Goal: Task Accomplishment & Management: Use online tool/utility

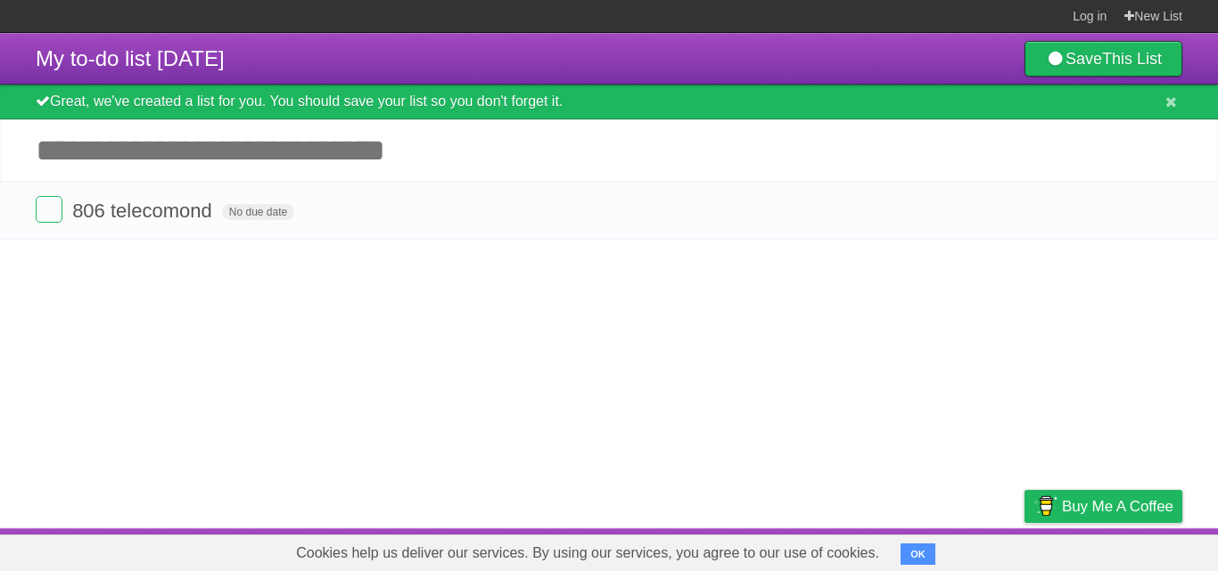
click at [188, 154] on input "Add another task" at bounding box center [609, 150] width 1218 height 62
click at [48, 204] on label at bounding box center [49, 209] width 27 height 27
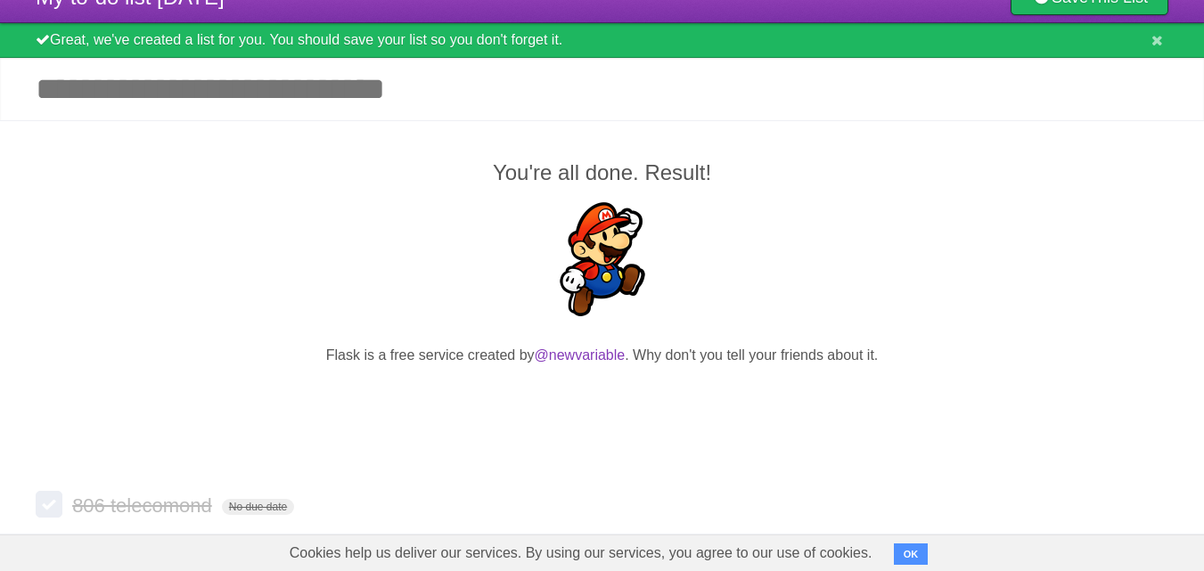
scroll to position [87, 0]
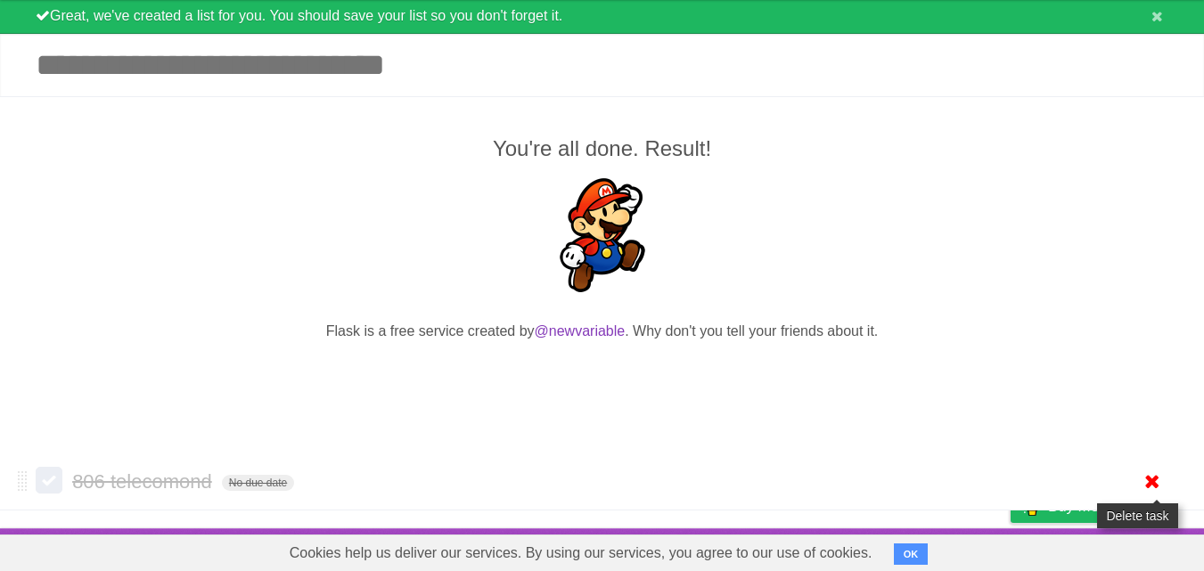
click at [1157, 475] on icon at bounding box center [1152, 481] width 25 height 29
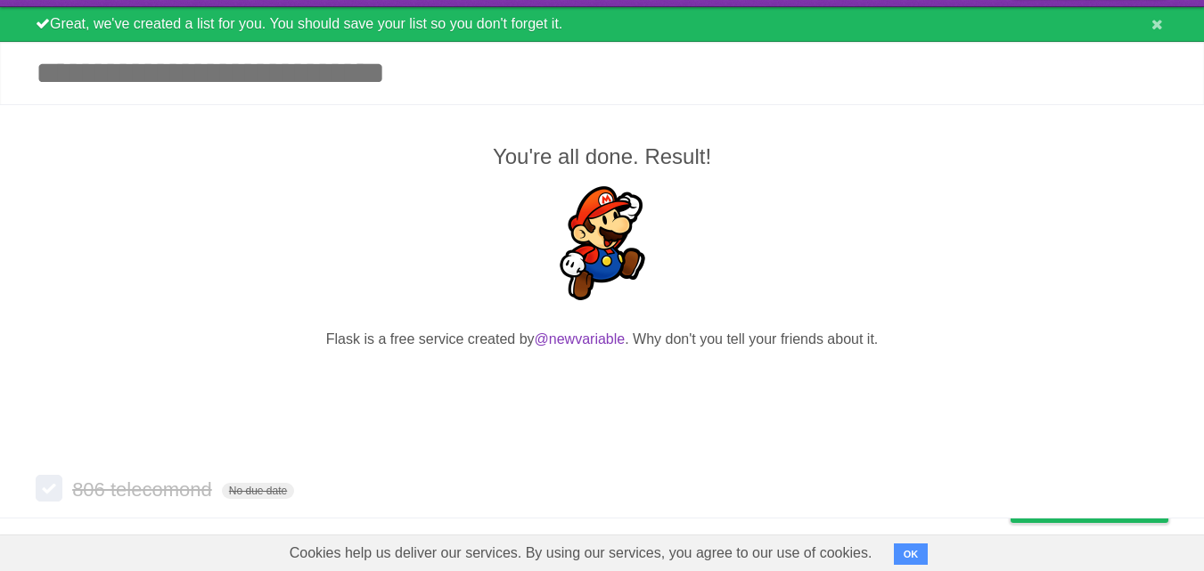
scroll to position [30, 0]
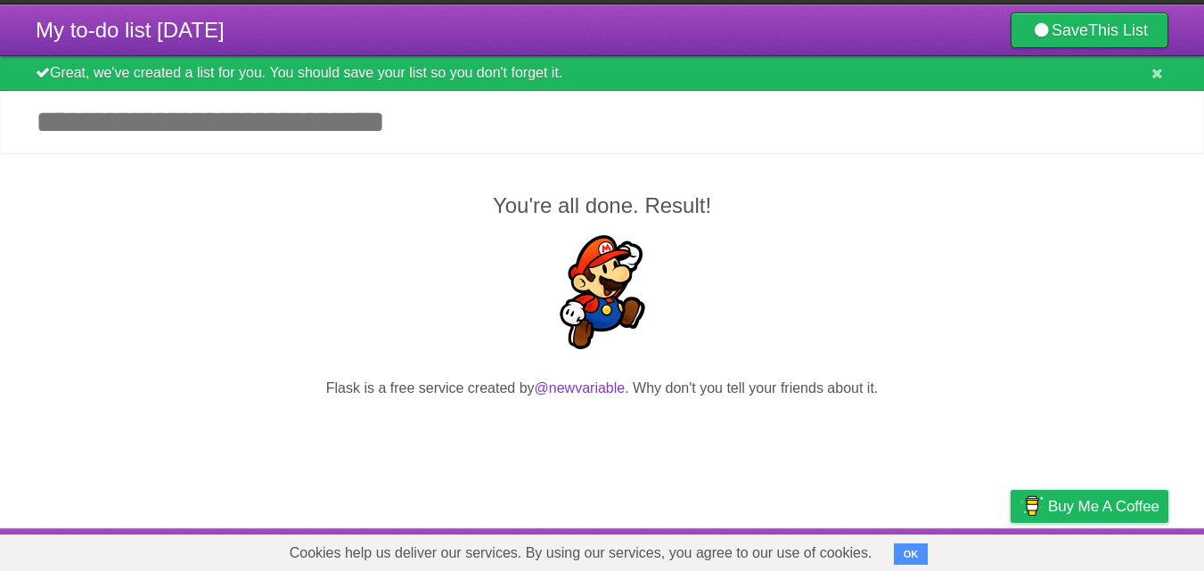
click at [160, 128] on input "Add another task" at bounding box center [602, 122] width 1204 height 62
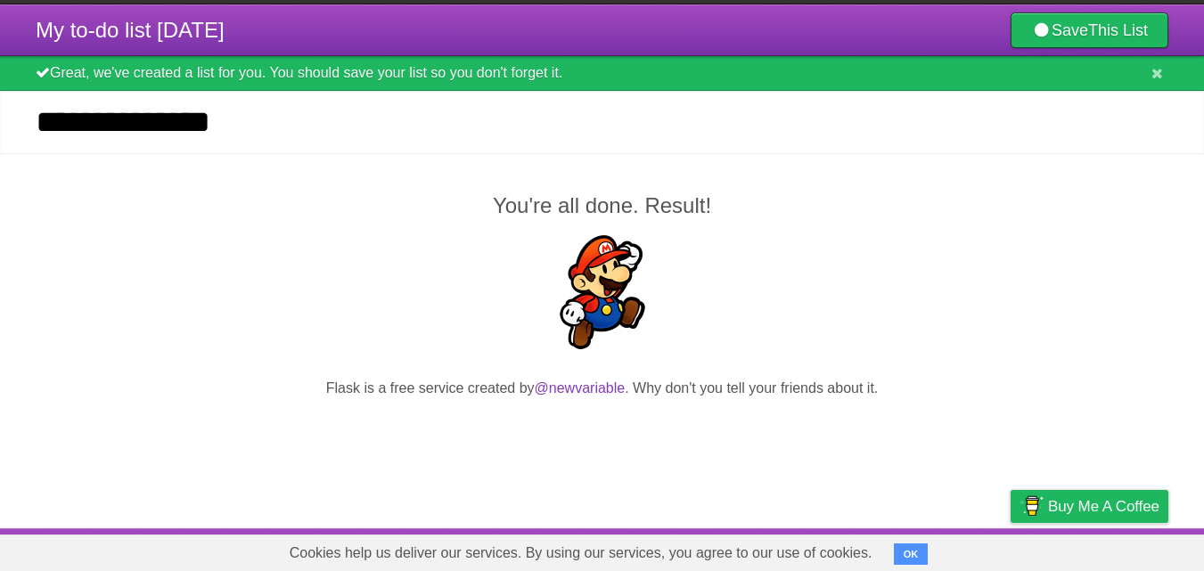
type input "**********"
click input "*********" at bounding box center [0, 0] width 0 height 0
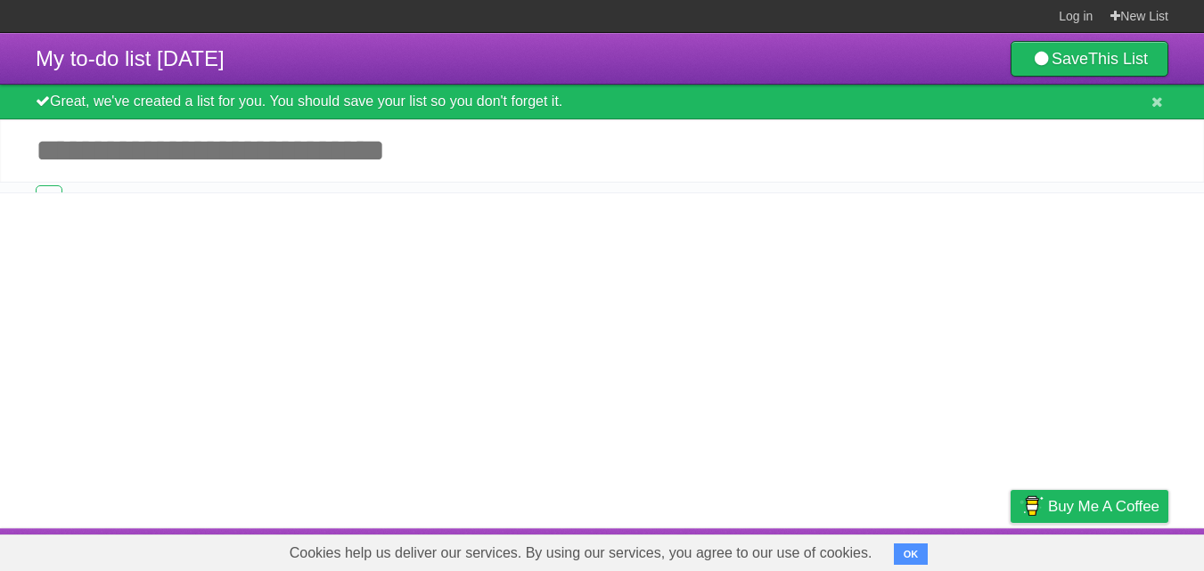
scroll to position [0, 0]
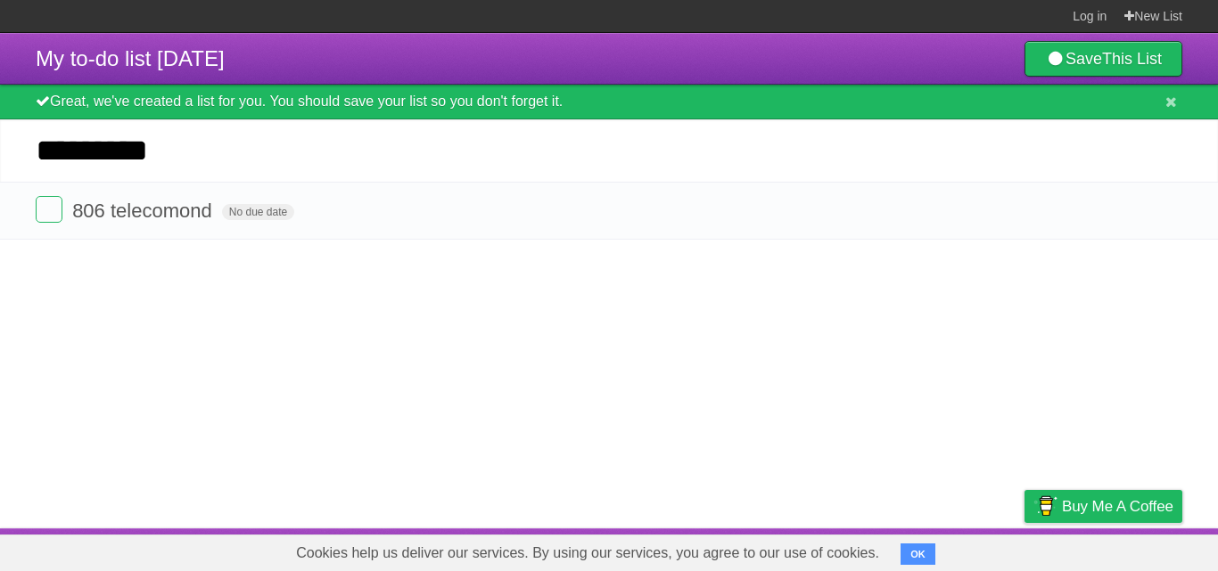
type input "*********"
click input "*********" at bounding box center [0, 0] width 0 height 0
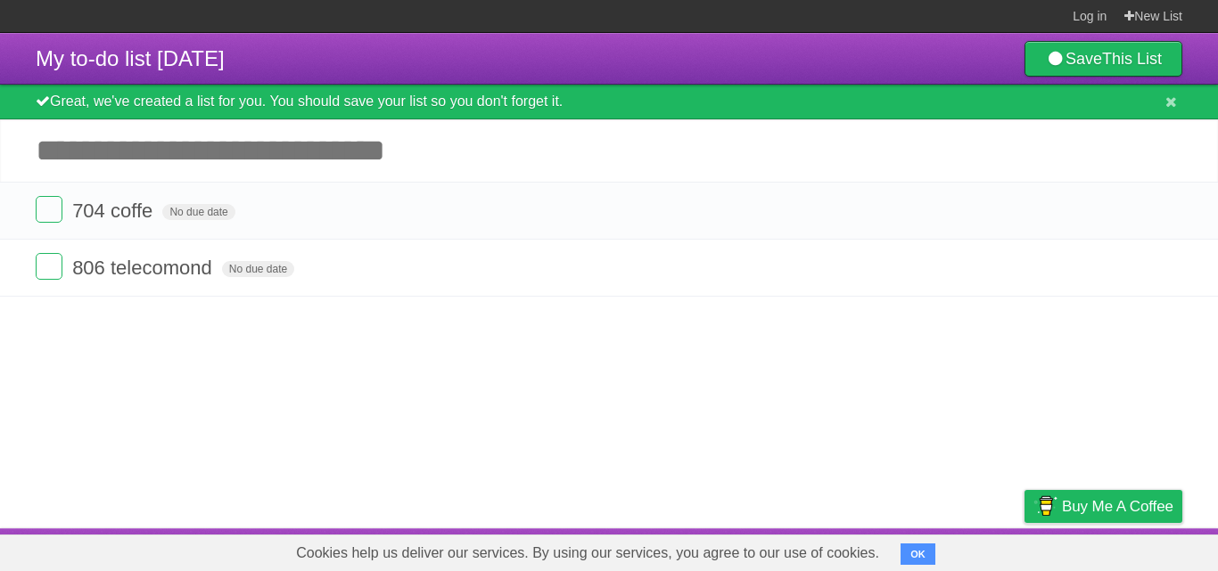
click at [127, 357] on article "My to-do list [DATE] Save This List Great, we've created a list for you. You sh…" at bounding box center [609, 281] width 1218 height 496
click at [138, 155] on input "Add another task" at bounding box center [609, 150] width 1218 height 62
type input "**********"
click input "*********" at bounding box center [0, 0] width 0 height 0
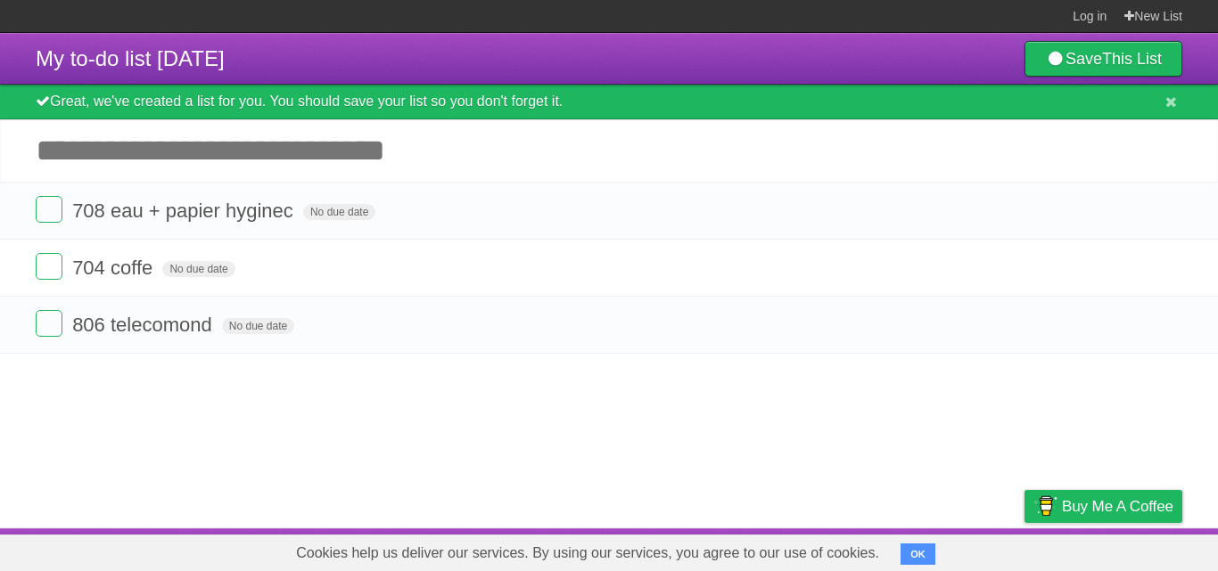
click at [166, 405] on article "My to-do list [DATE] Save This List Great, we've created a list for you. You sh…" at bounding box center [609, 281] width 1218 height 496
click at [43, 267] on label at bounding box center [49, 266] width 27 height 27
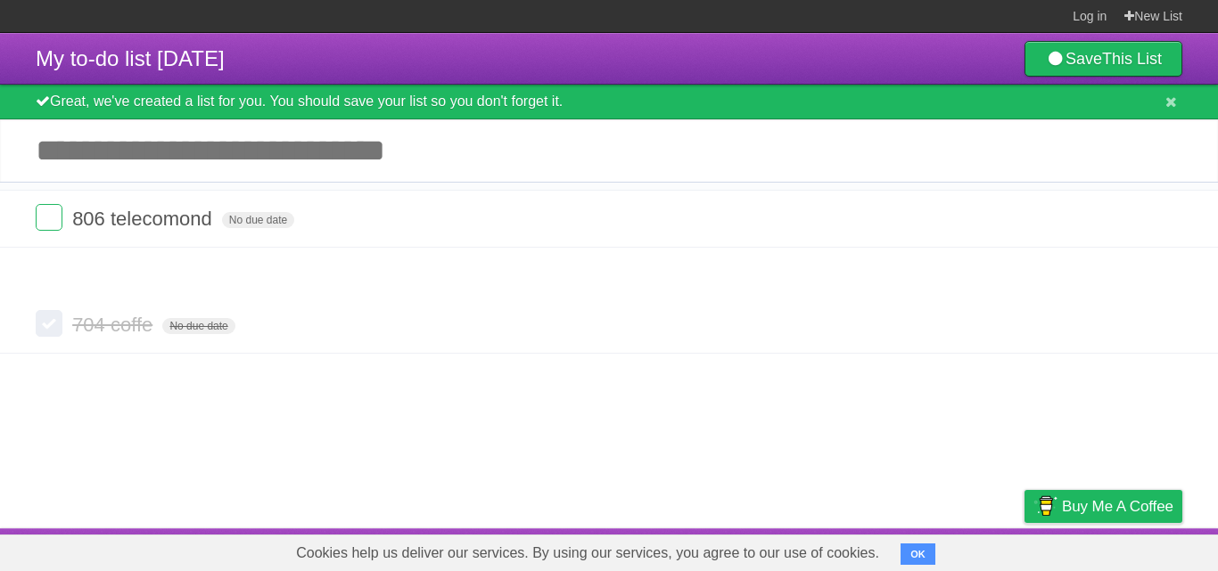
drag, startPoint x: 21, startPoint y: 268, endPoint x: 19, endPoint y: 218, distance: 50.9
drag, startPoint x: 19, startPoint y: 273, endPoint x: 18, endPoint y: 220, distance: 52.6
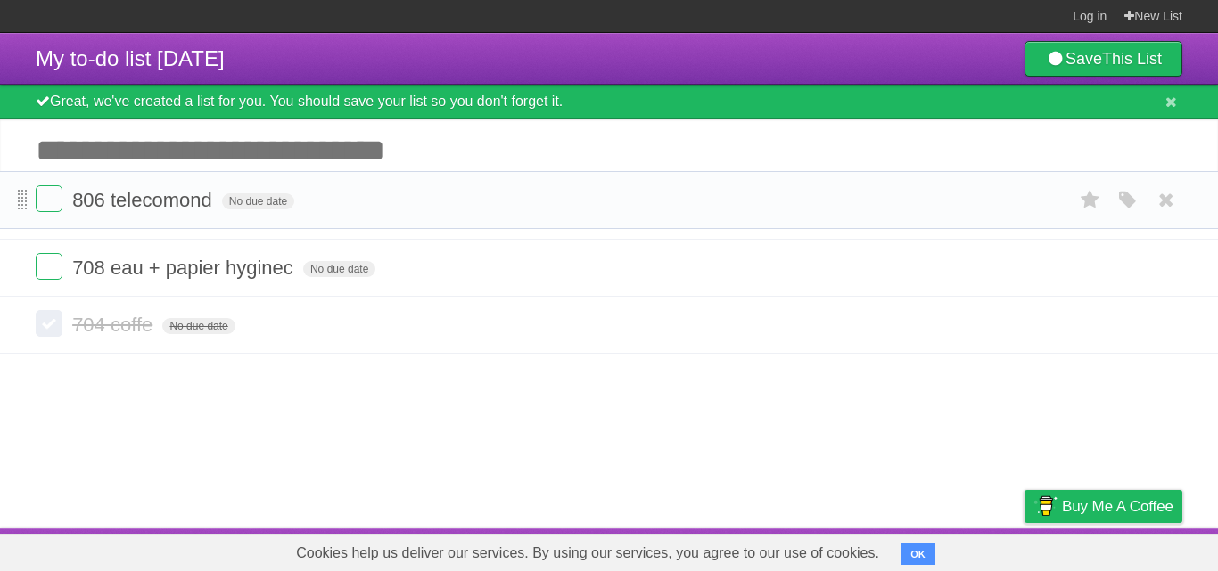
drag, startPoint x: 21, startPoint y: 268, endPoint x: 23, endPoint y: 199, distance: 69.6
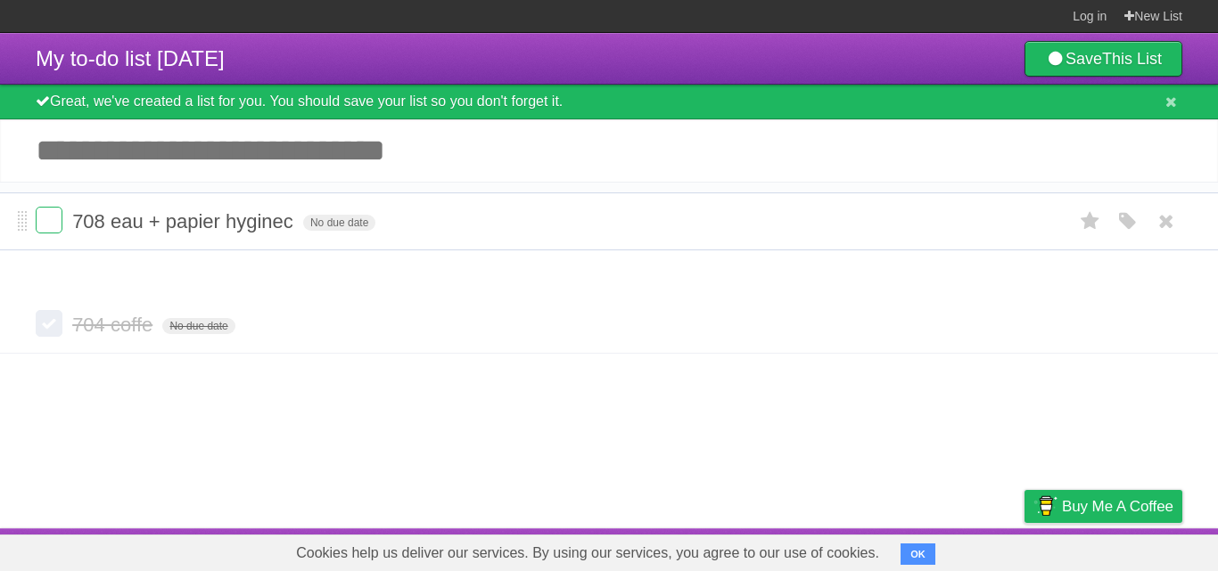
drag, startPoint x: 19, startPoint y: 271, endPoint x: 16, endPoint y: 209, distance: 62.5
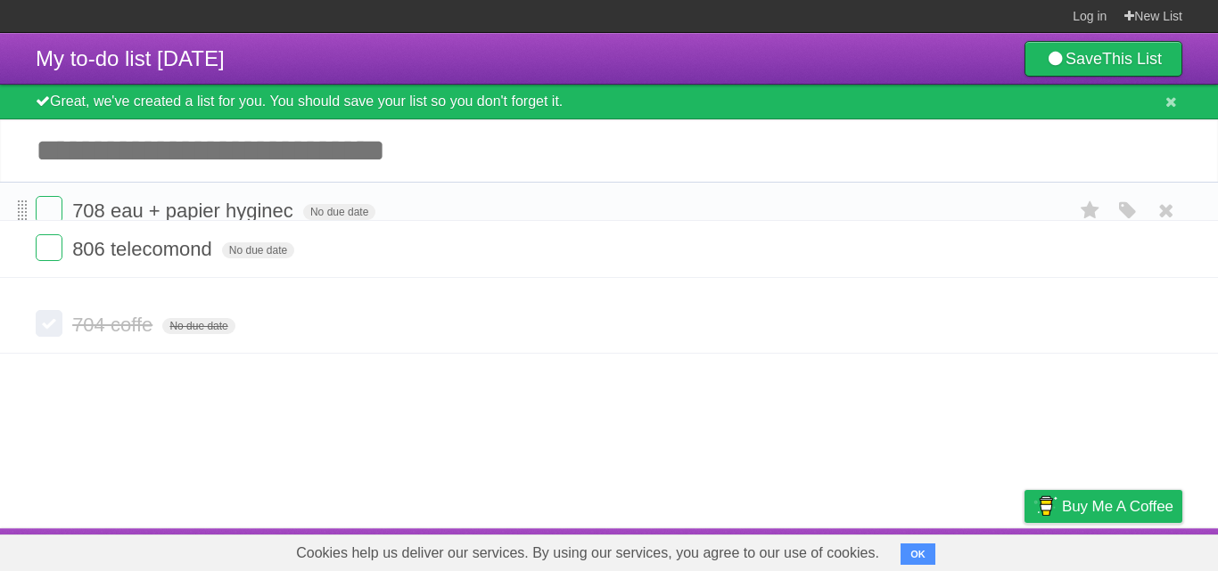
drag, startPoint x: 19, startPoint y: 270, endPoint x: 21, endPoint y: 215, distance: 55.3
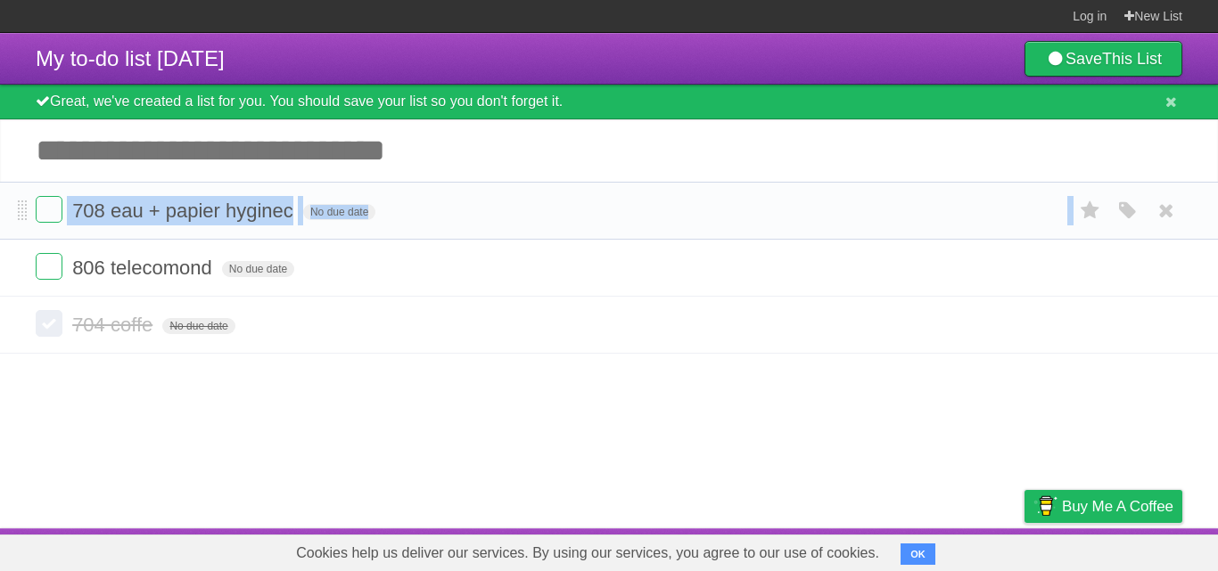
drag, startPoint x: 17, startPoint y: 273, endPoint x: 15, endPoint y: 215, distance: 58.0
click at [15, 215] on ul "708 eau + papier hyginec No due date White Red Blue Green Purple Orange 806 tel…" at bounding box center [609, 239] width 1218 height 115
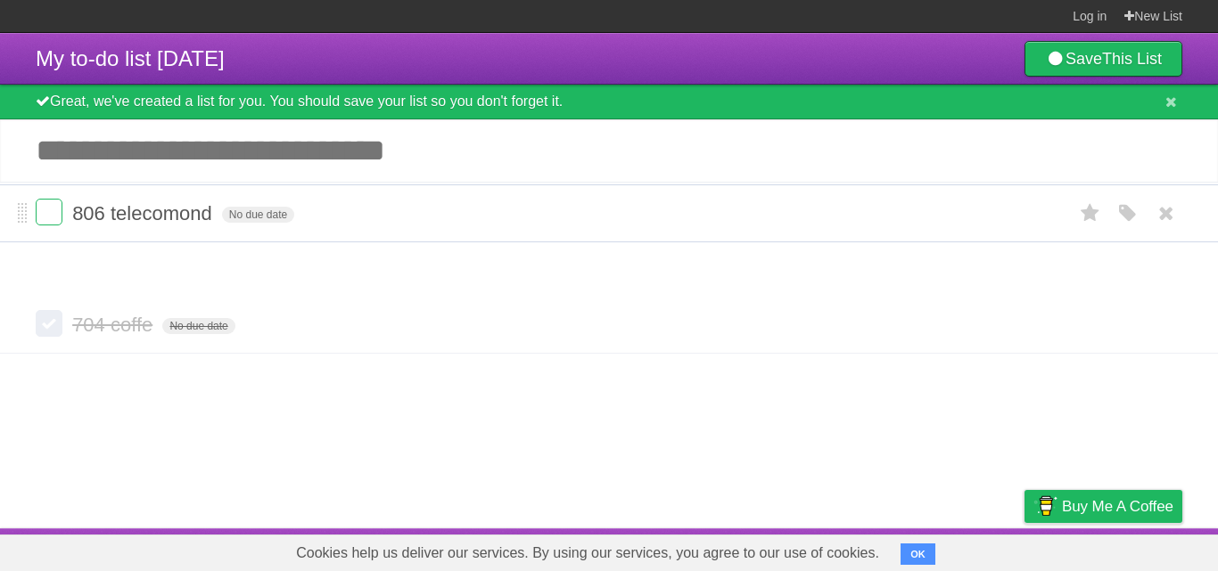
drag, startPoint x: 23, startPoint y: 269, endPoint x: 25, endPoint y: 206, distance: 63.3
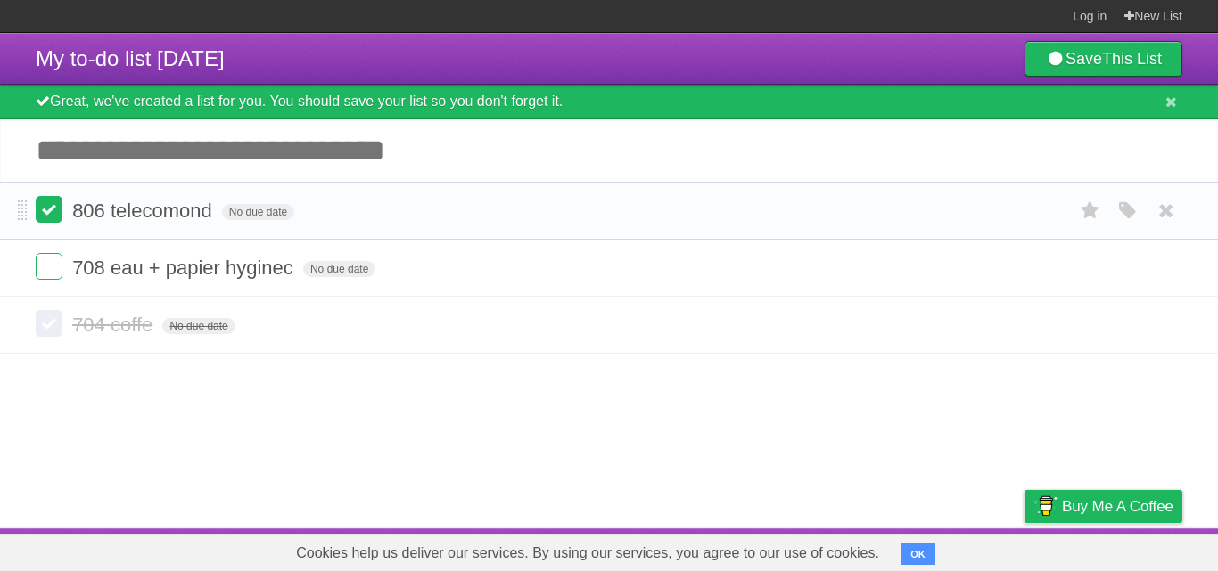
click at [44, 208] on label at bounding box center [49, 209] width 27 height 27
click at [45, 218] on label at bounding box center [49, 209] width 27 height 27
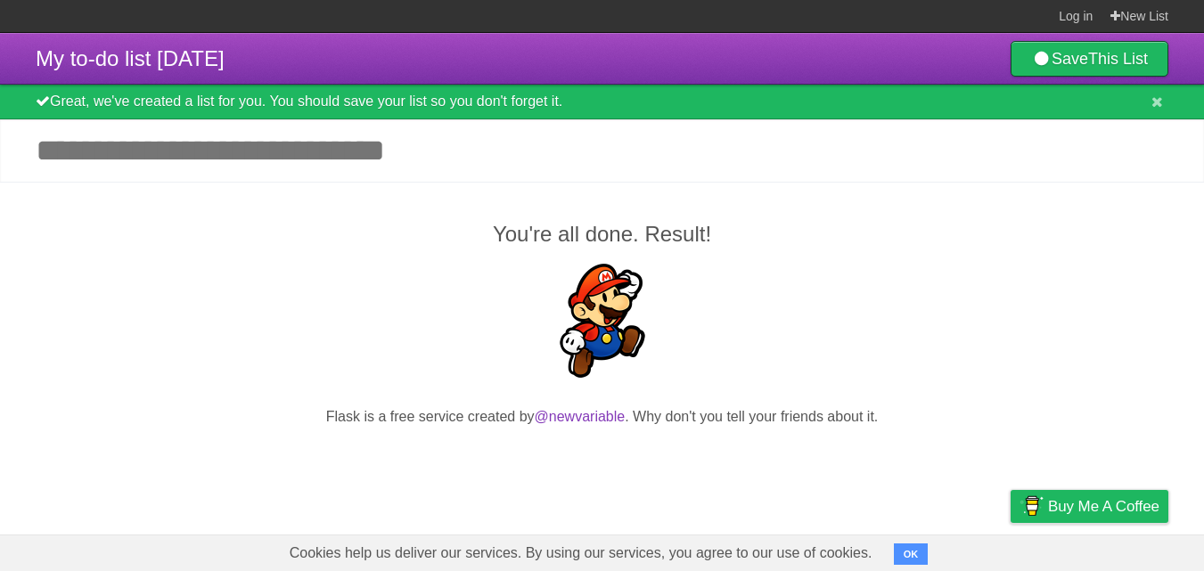
scroll to position [89, 0]
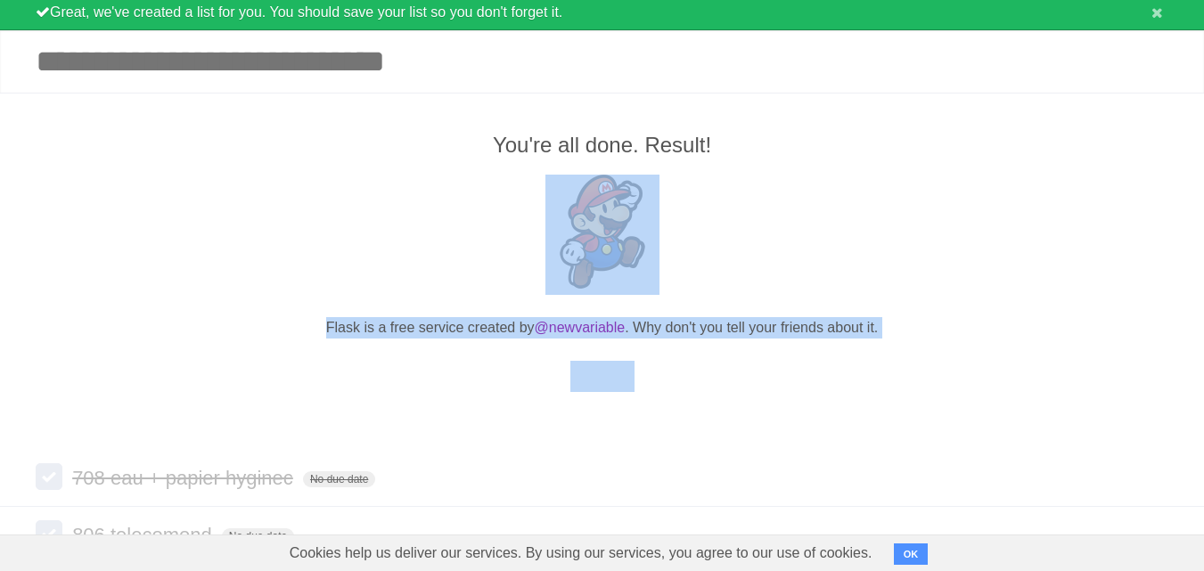
drag, startPoint x: 719, startPoint y: 366, endPoint x: 485, endPoint y: 228, distance: 272.2
click at [485, 228] on div "You're all done. Result! Flask is a free service created by @newvariable . Why …" at bounding box center [602, 272] width 1204 height 358
click at [797, 354] on div "You're all done. Result! Flask is a free service created by @newvariable . Why …" at bounding box center [602, 272] width 1204 height 358
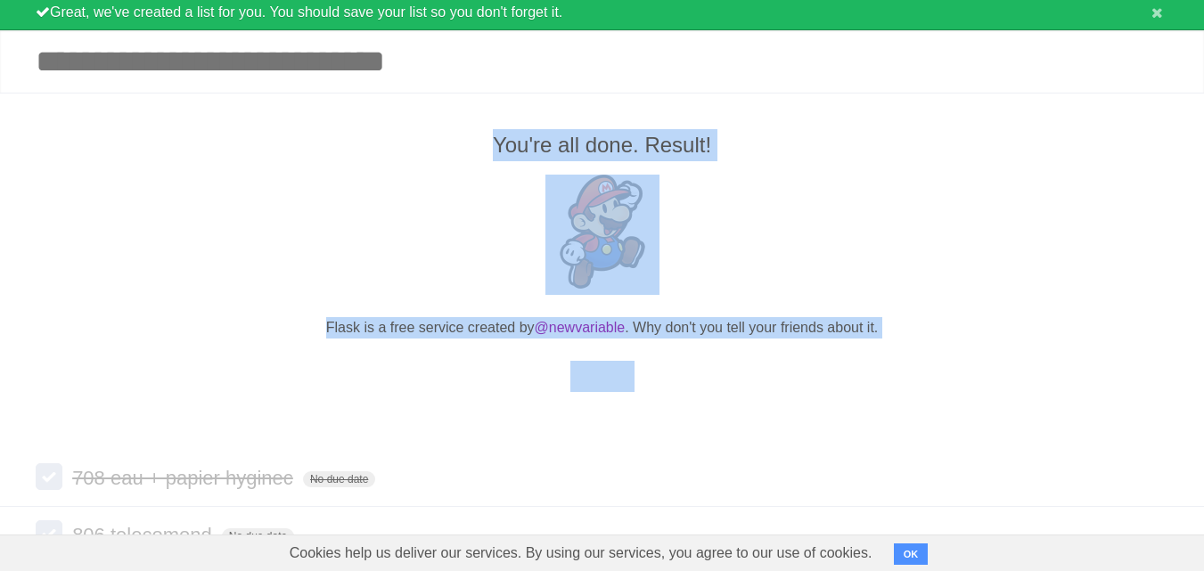
drag, startPoint x: 479, startPoint y: 141, endPoint x: 905, endPoint y: 382, distance: 489.4
click at [905, 382] on div "You're all done. Result! Flask is a free service created by @newvariable . Why …" at bounding box center [602, 272] width 1204 height 358
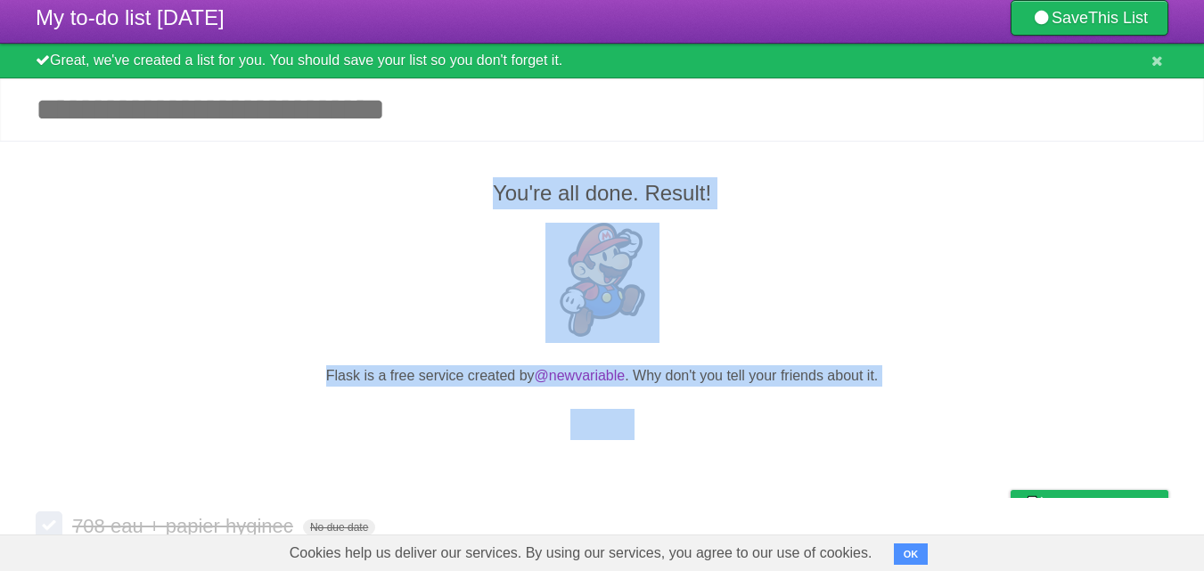
scroll to position [0, 0]
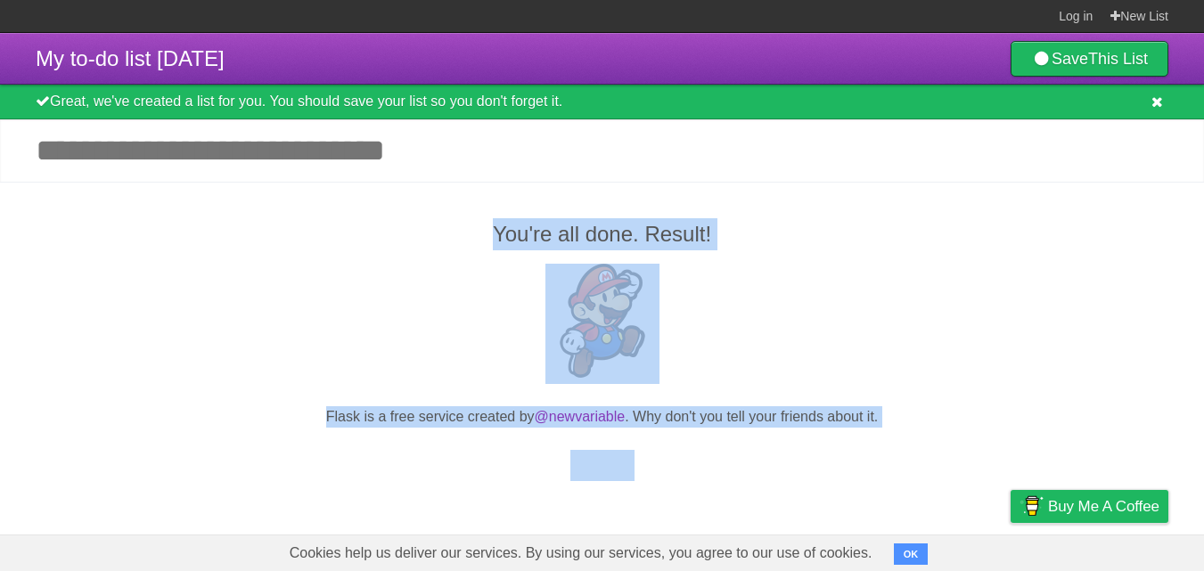
click at [1161, 101] on icon at bounding box center [1158, 102] width 12 height 15
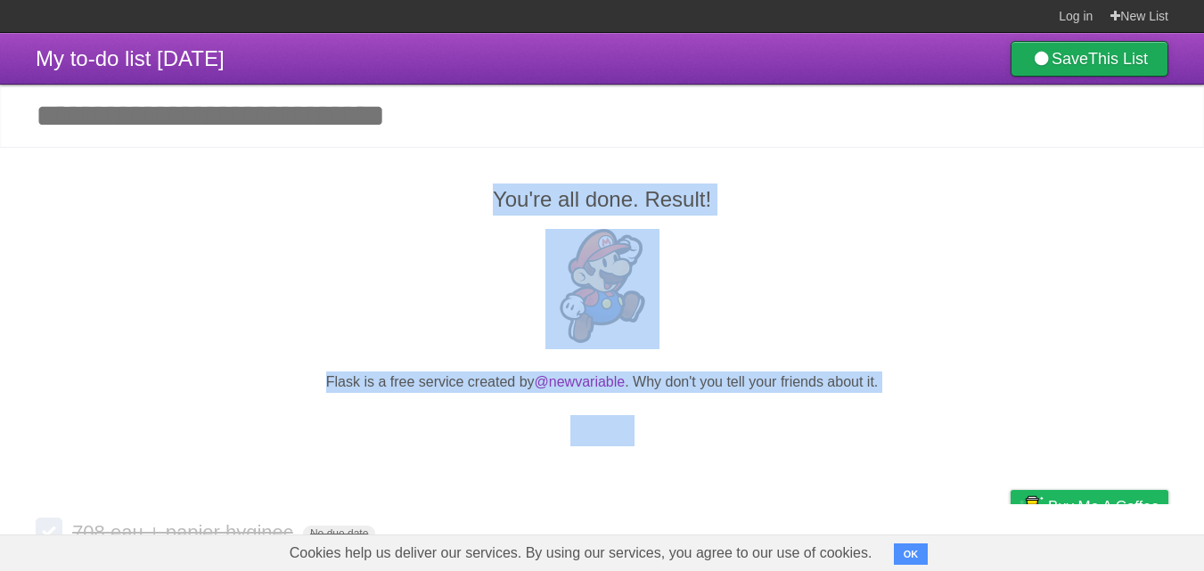
click at [1110, 67] on b "This List" at bounding box center [1119, 59] width 60 height 18
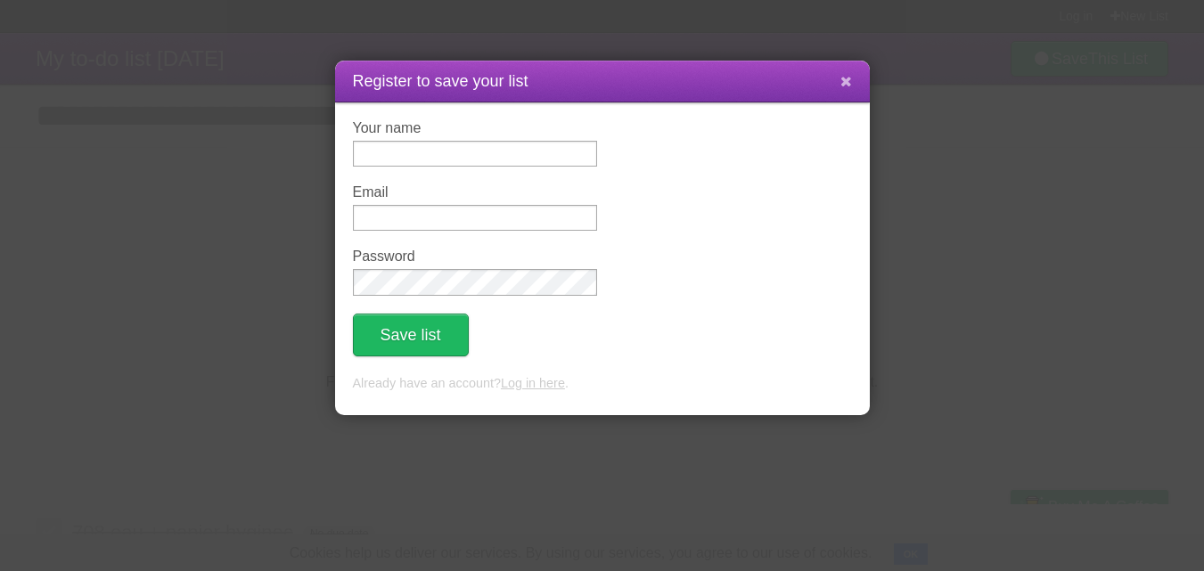
click at [837, 82] on button at bounding box center [846, 82] width 38 height 34
